Goal: Use online tool/utility: Utilize a website feature to perform a specific function

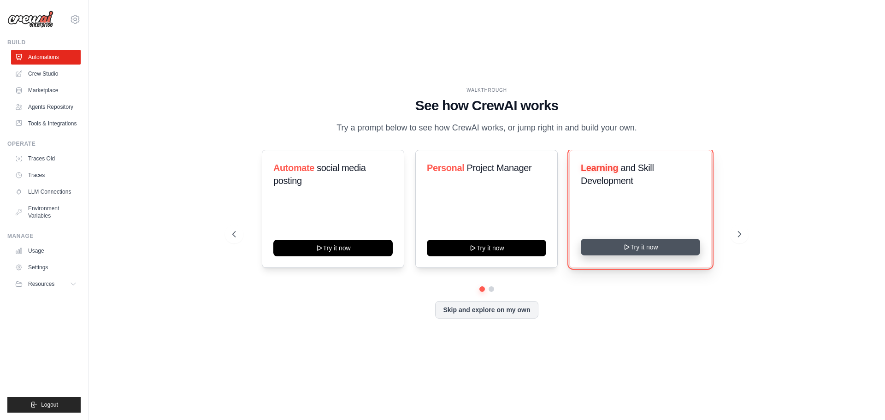
click at [630, 255] on button "Try it now" at bounding box center [640, 247] width 119 height 17
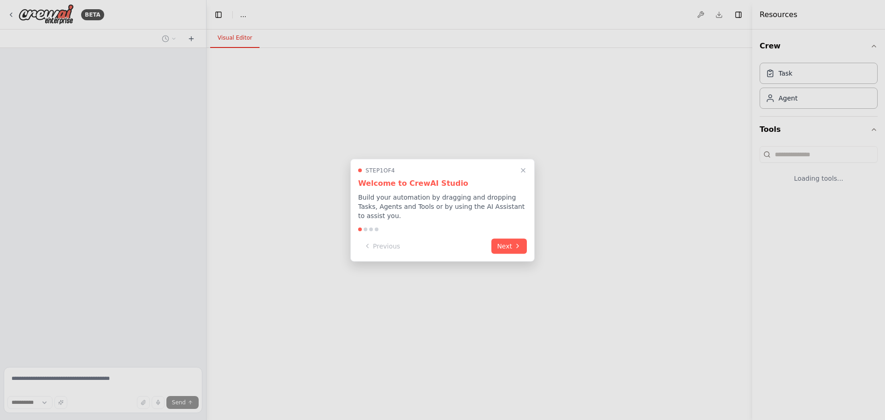
select select "****"
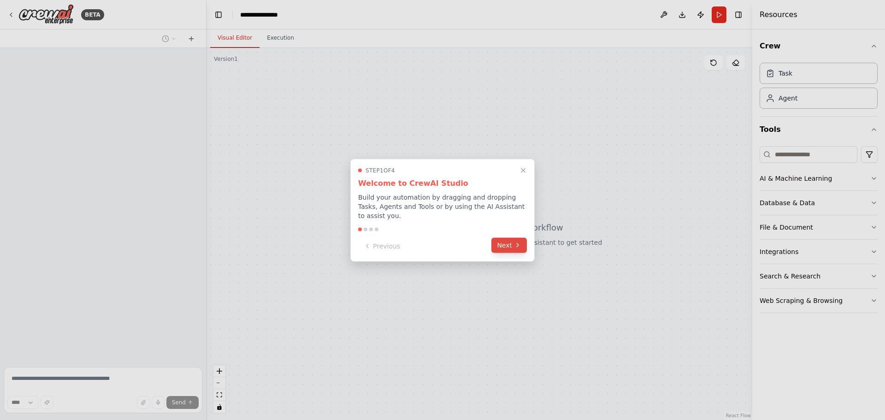
click at [504, 249] on button "Next" at bounding box center [508, 244] width 35 height 15
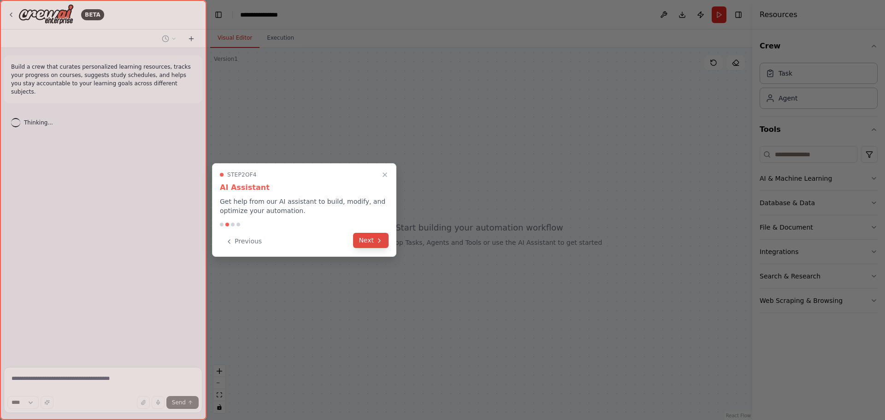
click at [382, 245] on button "Next" at bounding box center [370, 240] width 35 height 15
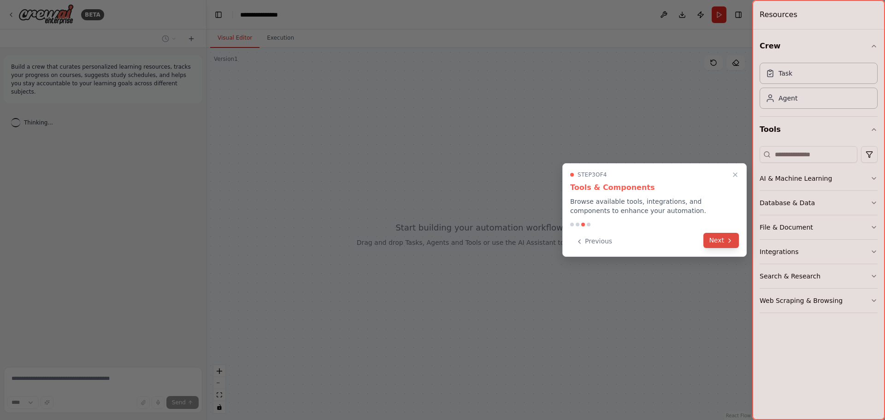
click at [729, 237] on icon at bounding box center [729, 240] width 7 height 7
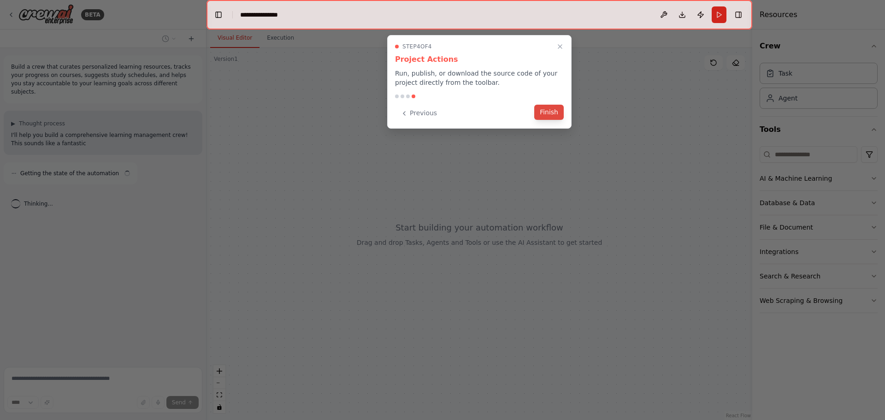
click at [551, 115] on button "Finish" at bounding box center [548, 112] width 29 height 15
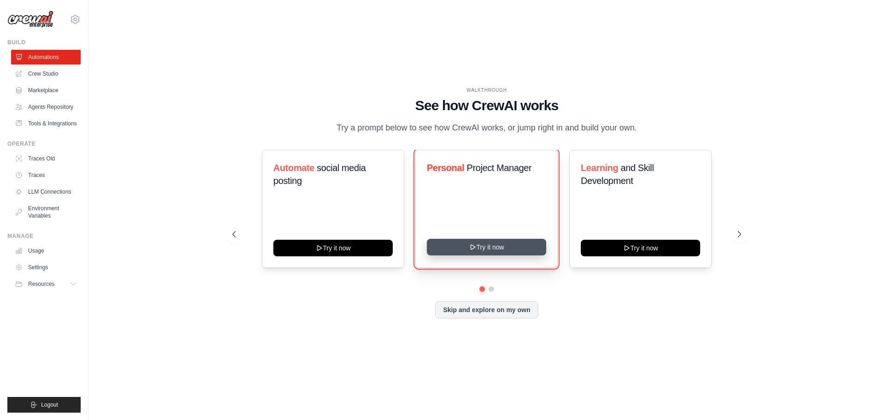
click at [487, 255] on button "Try it now" at bounding box center [486, 247] width 119 height 17
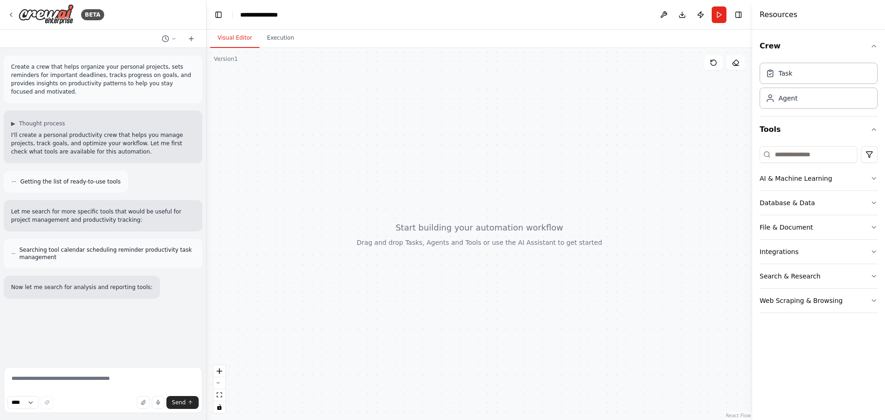
click at [358, 173] on div at bounding box center [479, 234] width 546 height 372
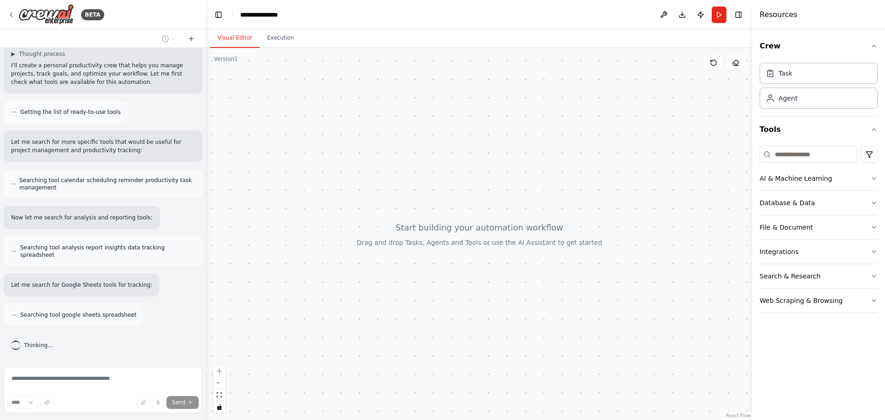
scroll to position [70, 0]
click at [862, 173] on button "AI & Machine Learning" at bounding box center [818, 178] width 118 height 24
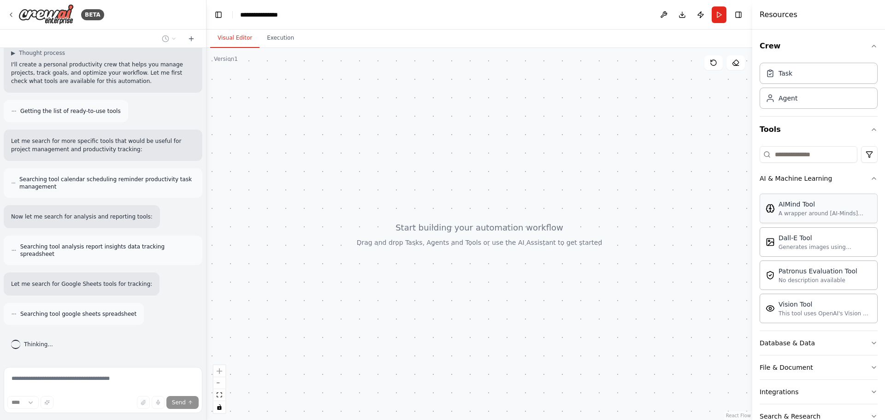
click at [846, 209] on div "AIMind Tool A wrapper around [AI-Minds]([URL][DOMAIN_NAME]). Useful for when yo…" at bounding box center [824, 209] width 93 height 18
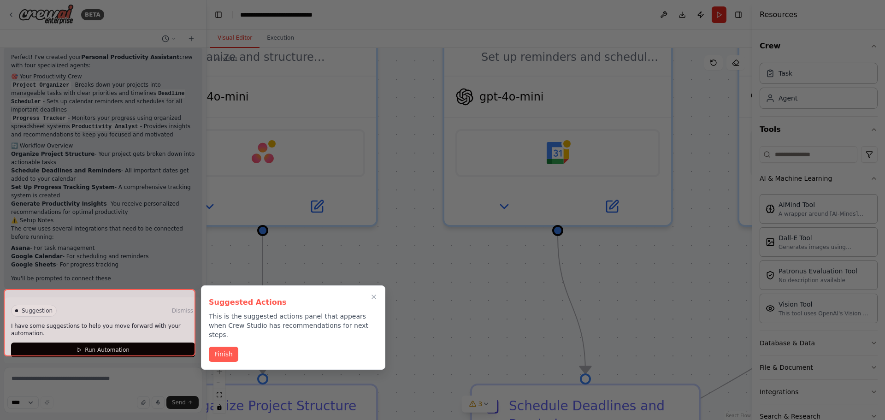
click at [146, 193] on div at bounding box center [442, 210] width 885 height 420
click at [372, 297] on icon "Close walkthrough" at bounding box center [373, 296] width 7 height 7
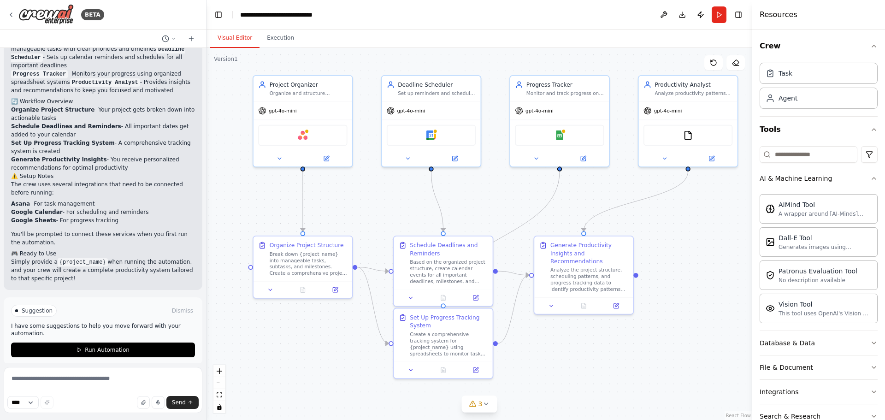
drag, startPoint x: 597, startPoint y: 267, endPoint x: 512, endPoint y: 186, distance: 117.7
click at [512, 186] on div ".deletable-edge-delete-btn { width: 20px; height: 20px; border: 0px solid #ffff…" at bounding box center [479, 234] width 546 height 372
click at [704, 327] on div ".deletable-edge-delete-btn { width: 20px; height: 20px; border: 0px solid #ffff…" at bounding box center [479, 234] width 546 height 372
drag, startPoint x: 368, startPoint y: 3, endPoint x: 695, endPoint y: 251, distance: 411.1
click at [695, 252] on div ".deletable-edge-delete-btn { width: 20px; height: 20px; border: 0px solid #ffff…" at bounding box center [479, 234] width 546 height 372
